Goal: Information Seeking & Learning: Learn about a topic

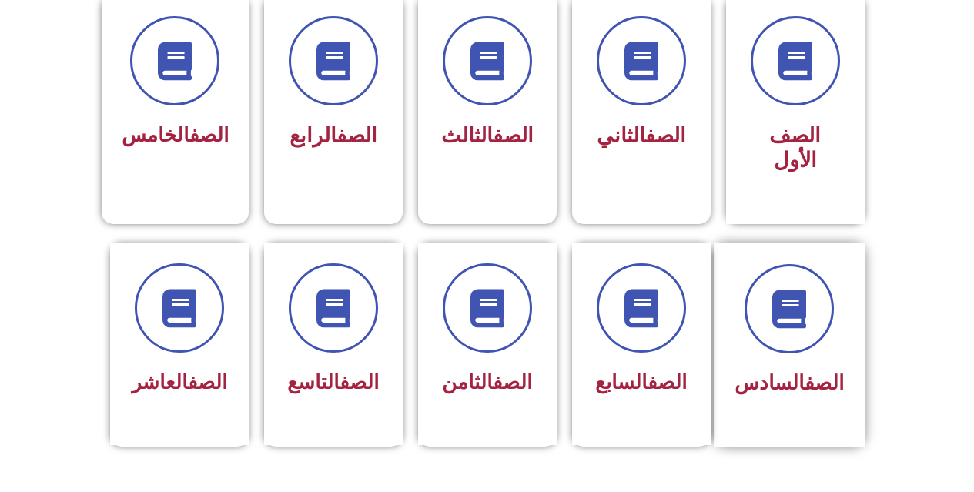
scroll to position [462, 0]
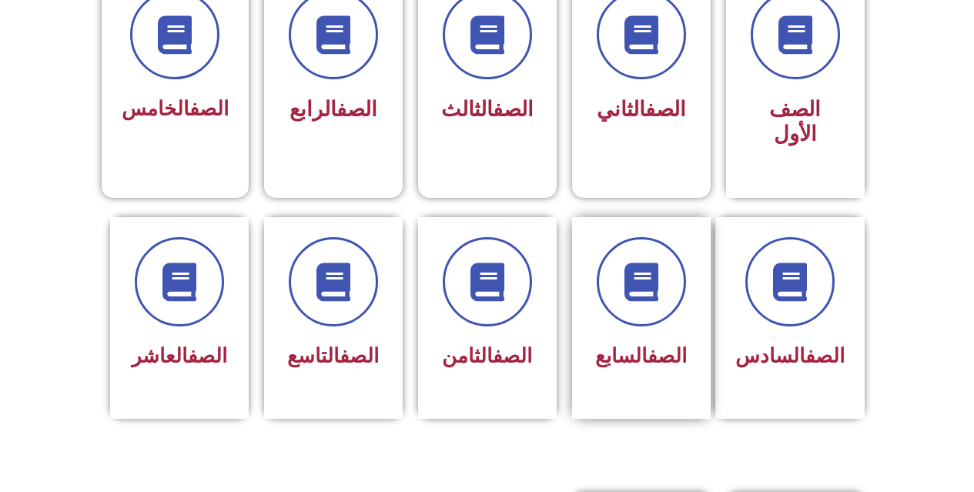
click at [568, 314] on div "الصف السابع" at bounding box center [641, 318] width 154 height 202
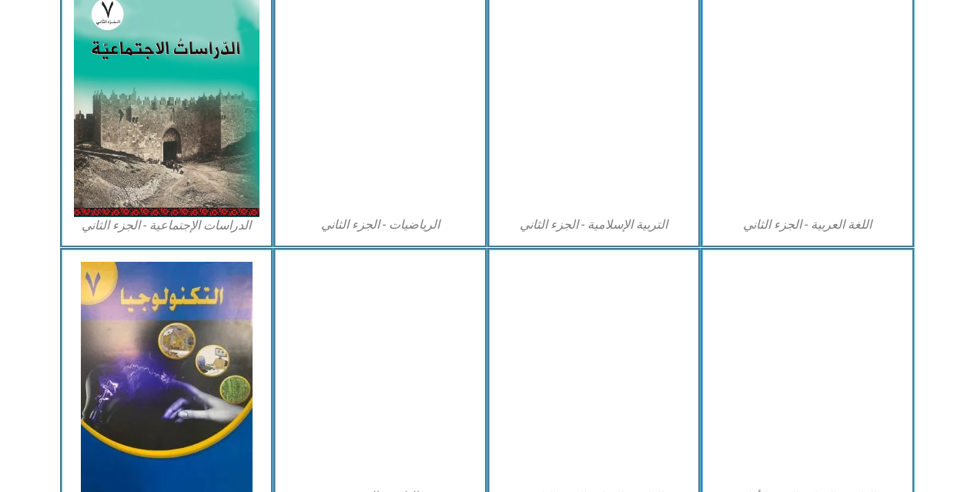
scroll to position [847, 0]
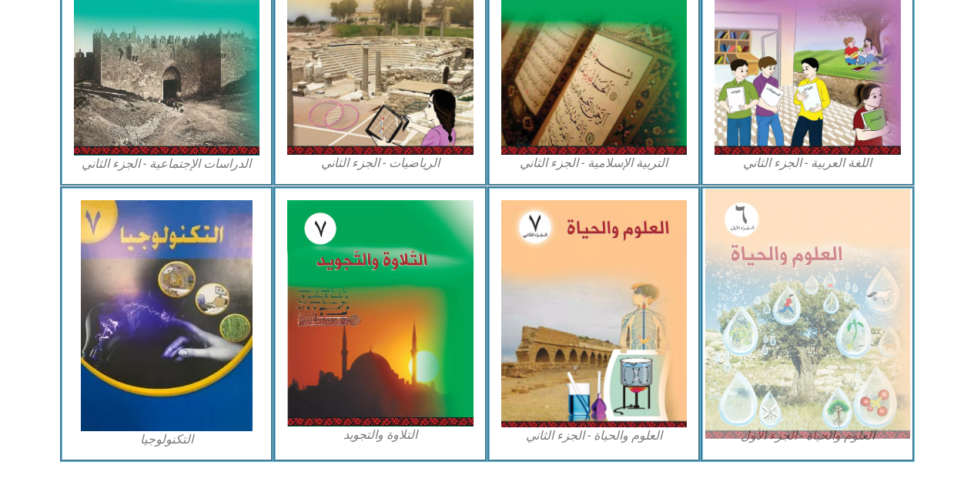
click at [754, 289] on img at bounding box center [807, 313] width 205 height 249
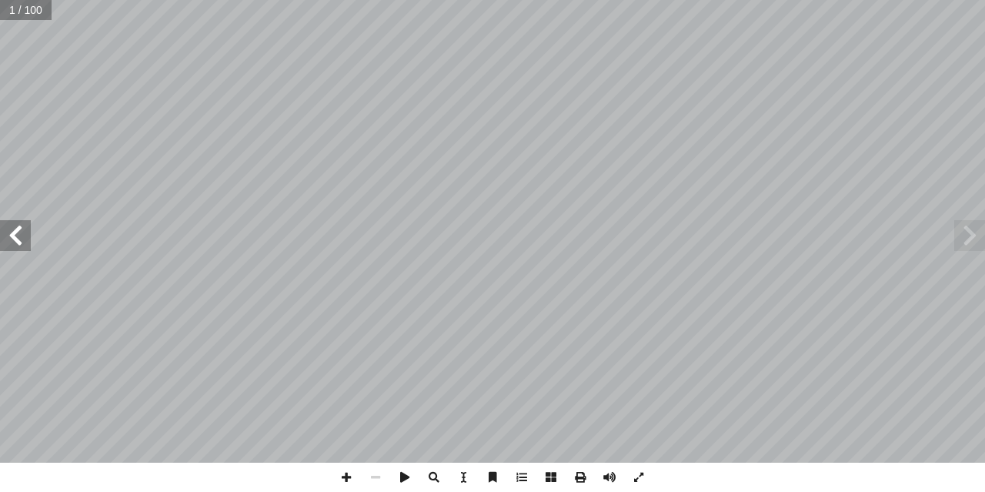
click at [20, 246] on span at bounding box center [15, 235] width 31 height 31
click at [16, 241] on span at bounding box center [15, 235] width 31 height 31
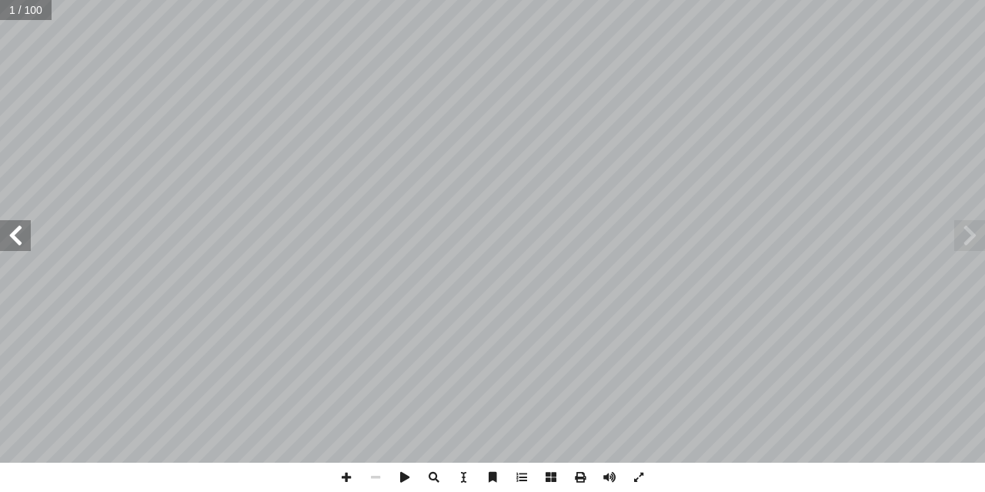
click at [16, 241] on span at bounding box center [15, 235] width 31 height 31
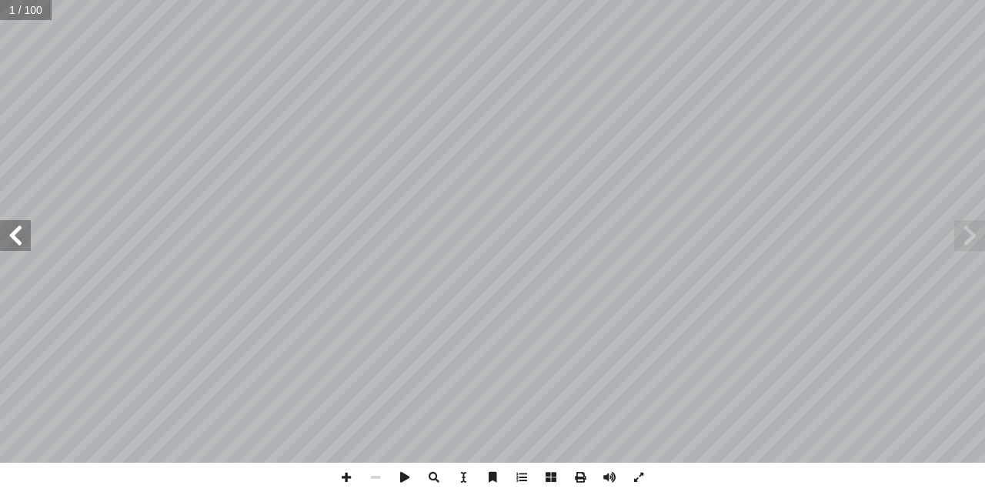
click at [16, 241] on span at bounding box center [15, 235] width 31 height 31
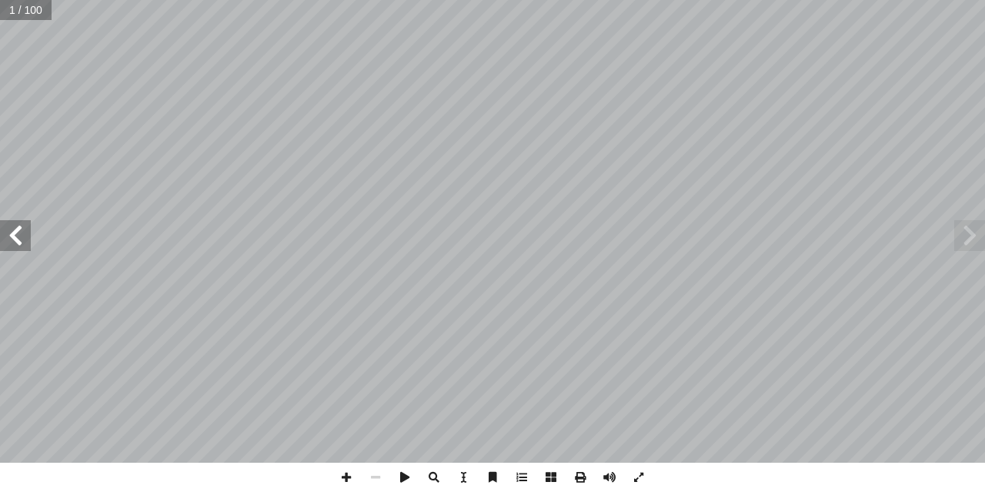
click at [16, 241] on span at bounding box center [15, 235] width 31 height 31
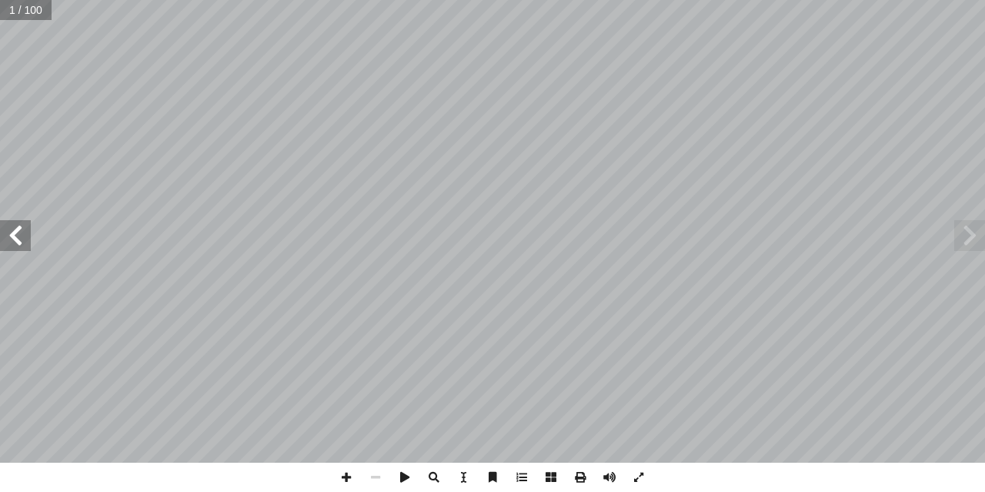
click at [16, 241] on span at bounding box center [15, 235] width 31 height 31
click at [959, 237] on div "20 راضيهــم الزراعيــة القريبــة أ ا ه لتفقــد ّ ذهــب محمــد برفقــة جــد الــ…" at bounding box center [492, 231] width 985 height 463
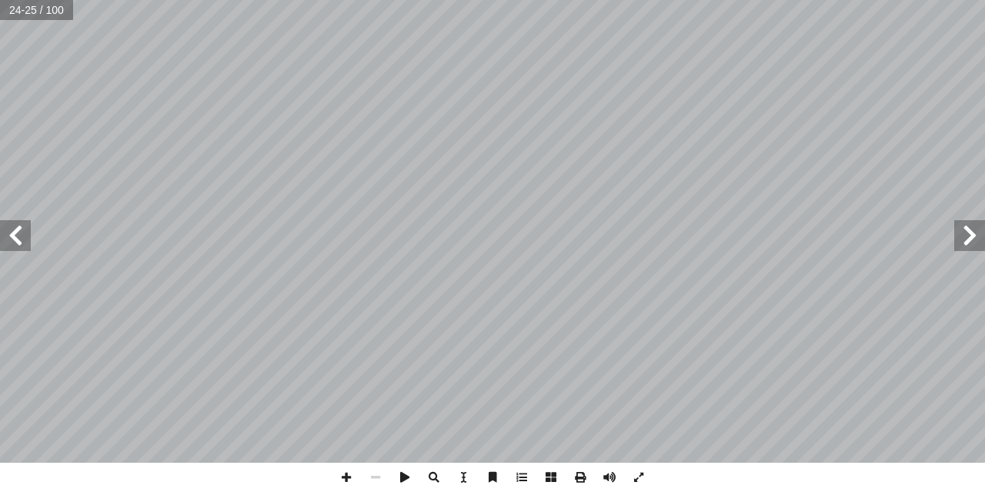
click at [962, 237] on span at bounding box center [970, 235] width 31 height 31
click at [339, 470] on span at bounding box center [346, 477] width 29 height 29
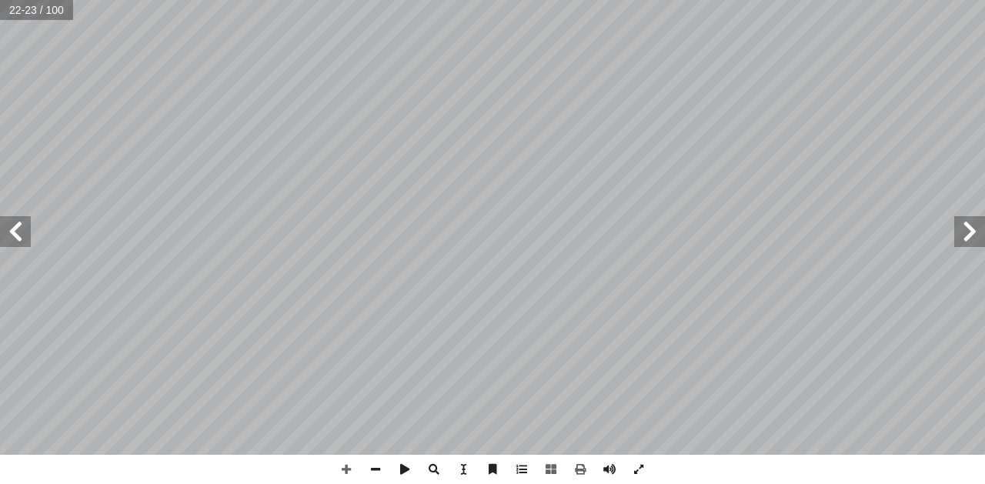
click at [443, 0] on html "الصفحة الرئيسية الصف الأول الصف الثاني الصف الثالث الصف الرابع الصف الخامس الصف…" at bounding box center [492, 70] width 985 height 140
